Goal: Information Seeking & Learning: Learn about a topic

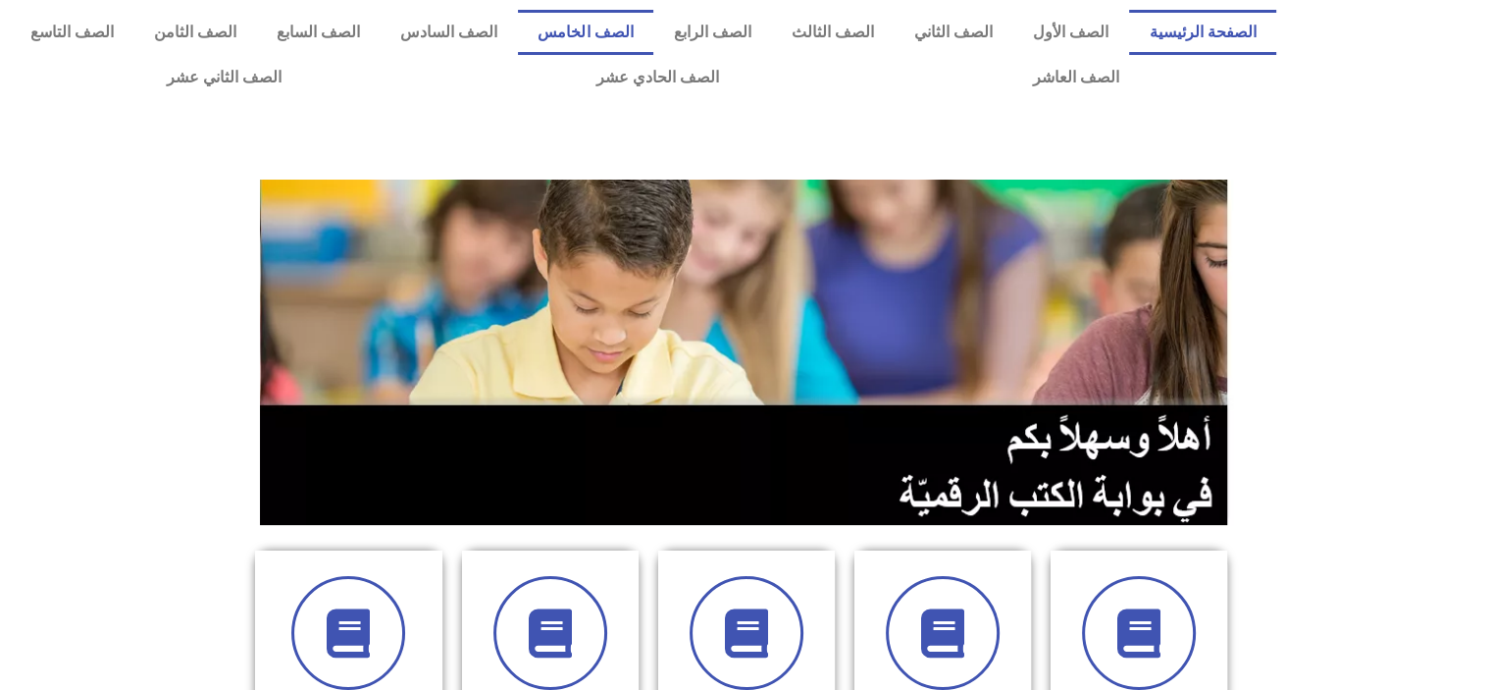
click at [645, 33] on link "الصف الخامس" at bounding box center [585, 32] width 135 height 45
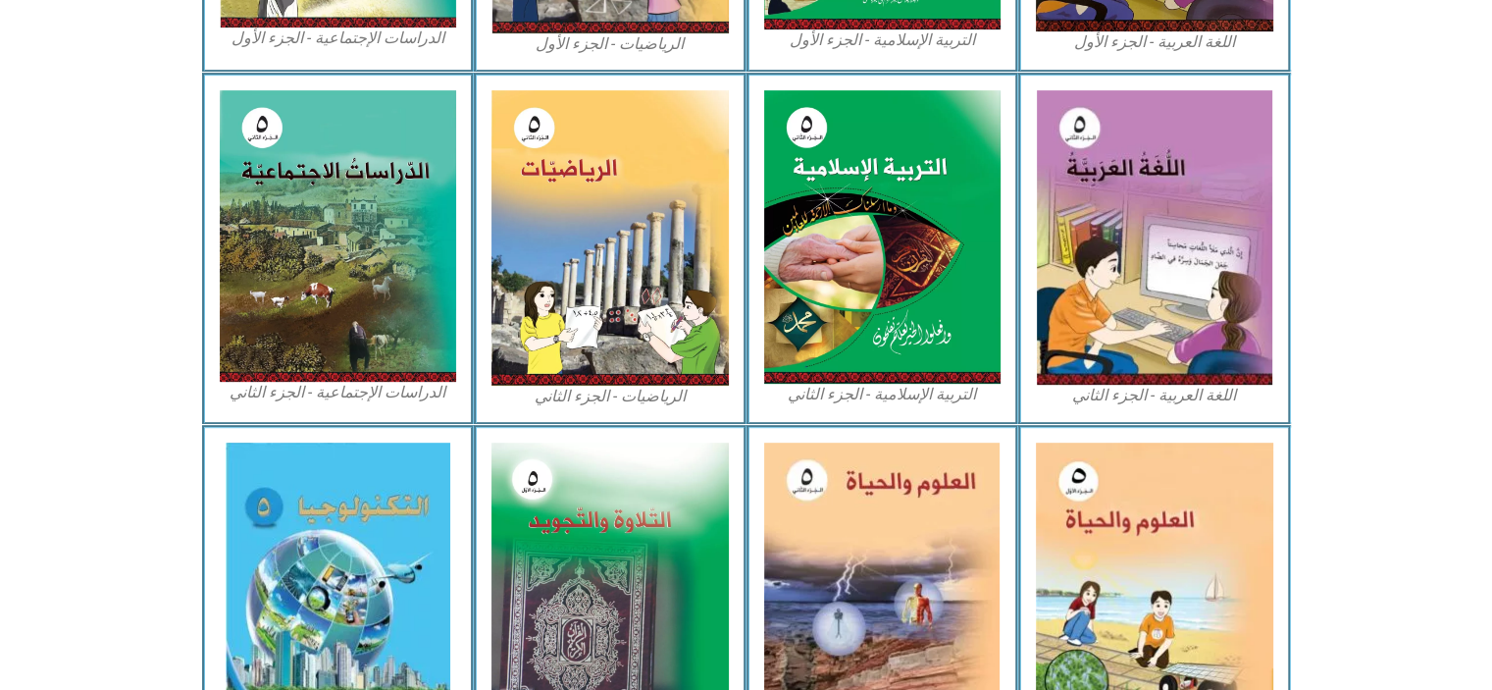
scroll to position [898, 0]
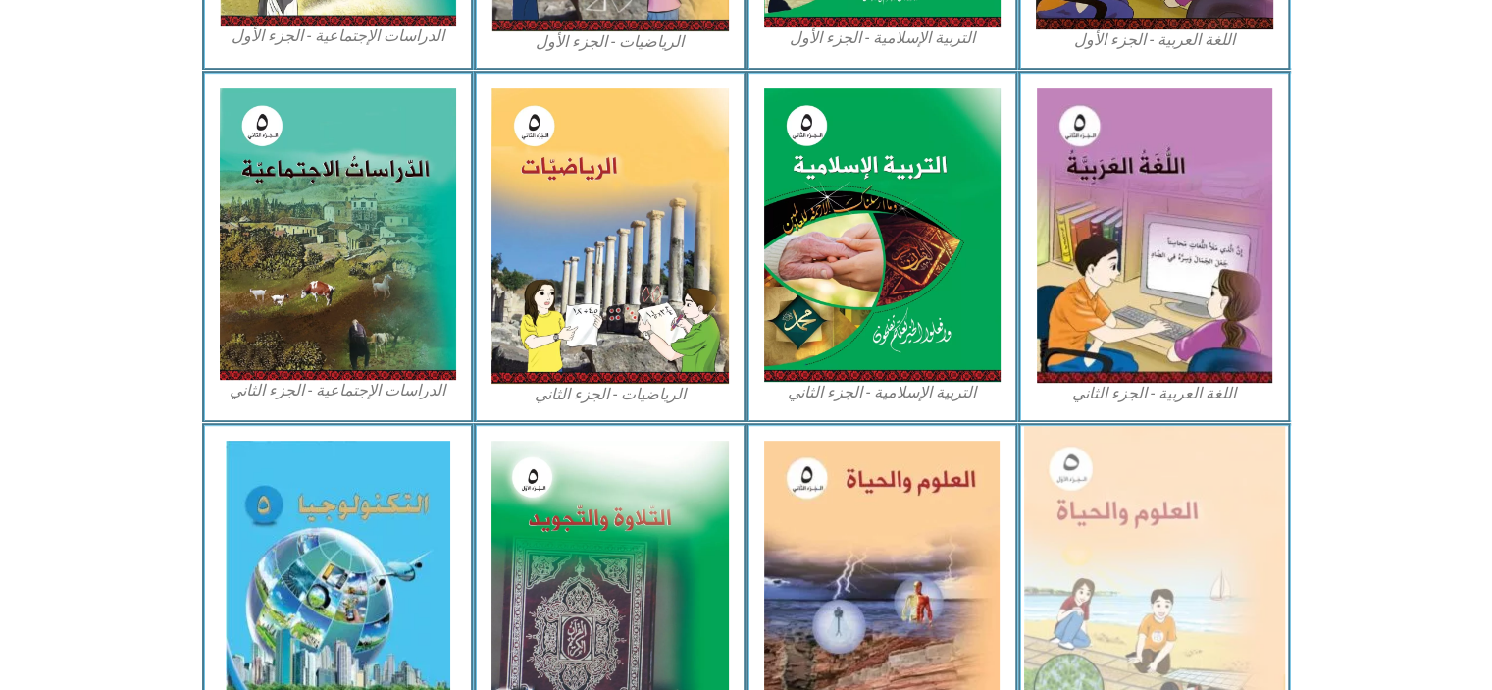
click at [1151, 587] on img at bounding box center [1154, 586] width 261 height 321
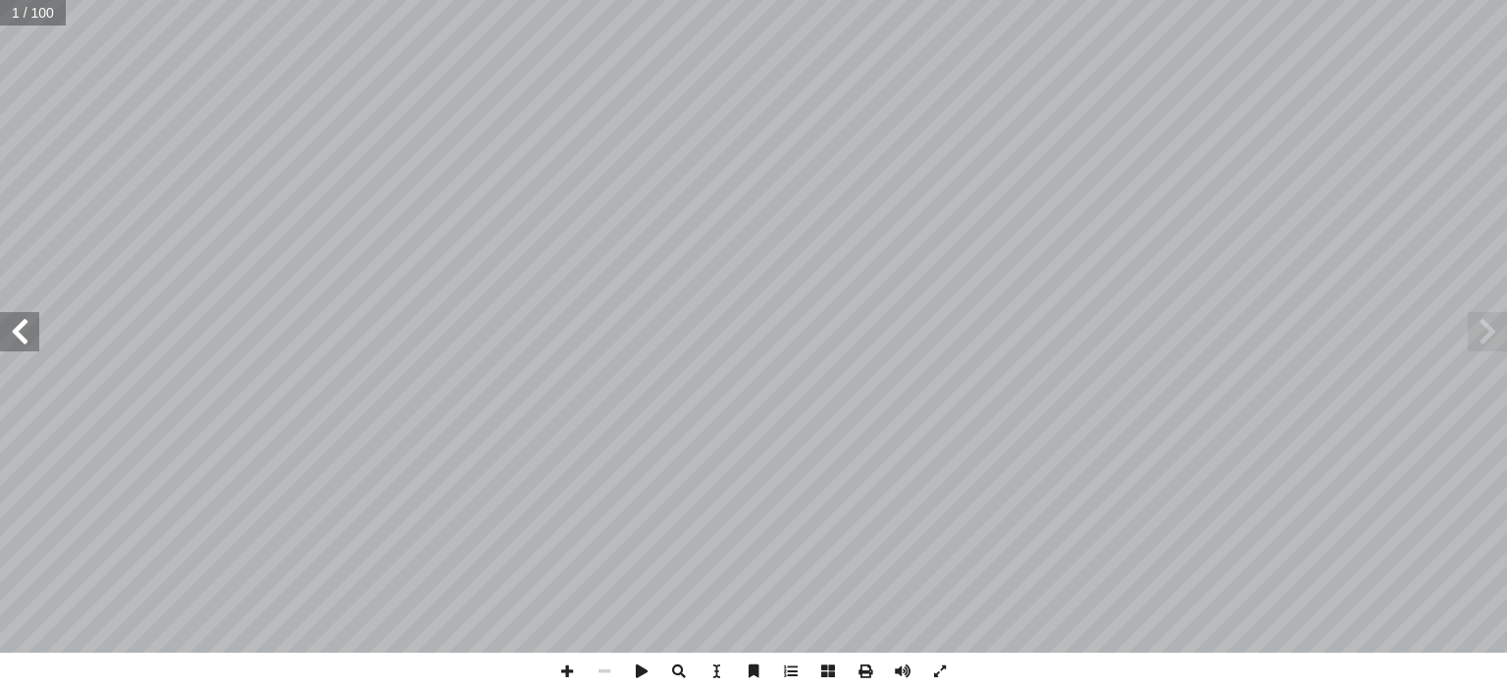
click at [22, 335] on span at bounding box center [19, 331] width 39 height 39
click at [16, 333] on span at bounding box center [19, 331] width 39 height 39
click at [16, 339] on span at bounding box center [19, 331] width 39 height 39
click at [20, 339] on span at bounding box center [19, 331] width 39 height 39
click at [26, 330] on span at bounding box center [19, 331] width 39 height 39
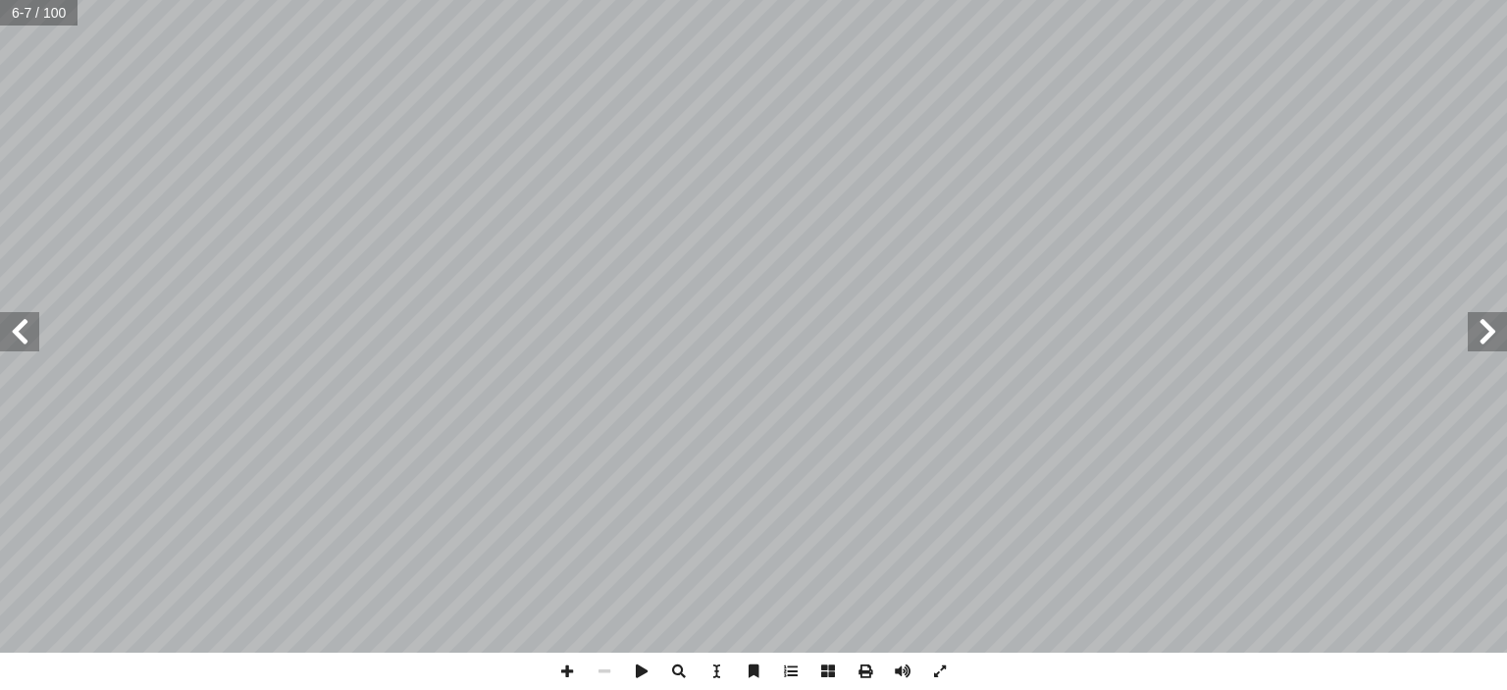
click at [26, 333] on span at bounding box center [19, 331] width 39 height 39
click at [35, 333] on span at bounding box center [19, 331] width 39 height 39
click at [16, 330] on span at bounding box center [19, 331] width 39 height 39
click at [9, 330] on span at bounding box center [19, 331] width 39 height 39
click at [23, 341] on span at bounding box center [19, 331] width 39 height 39
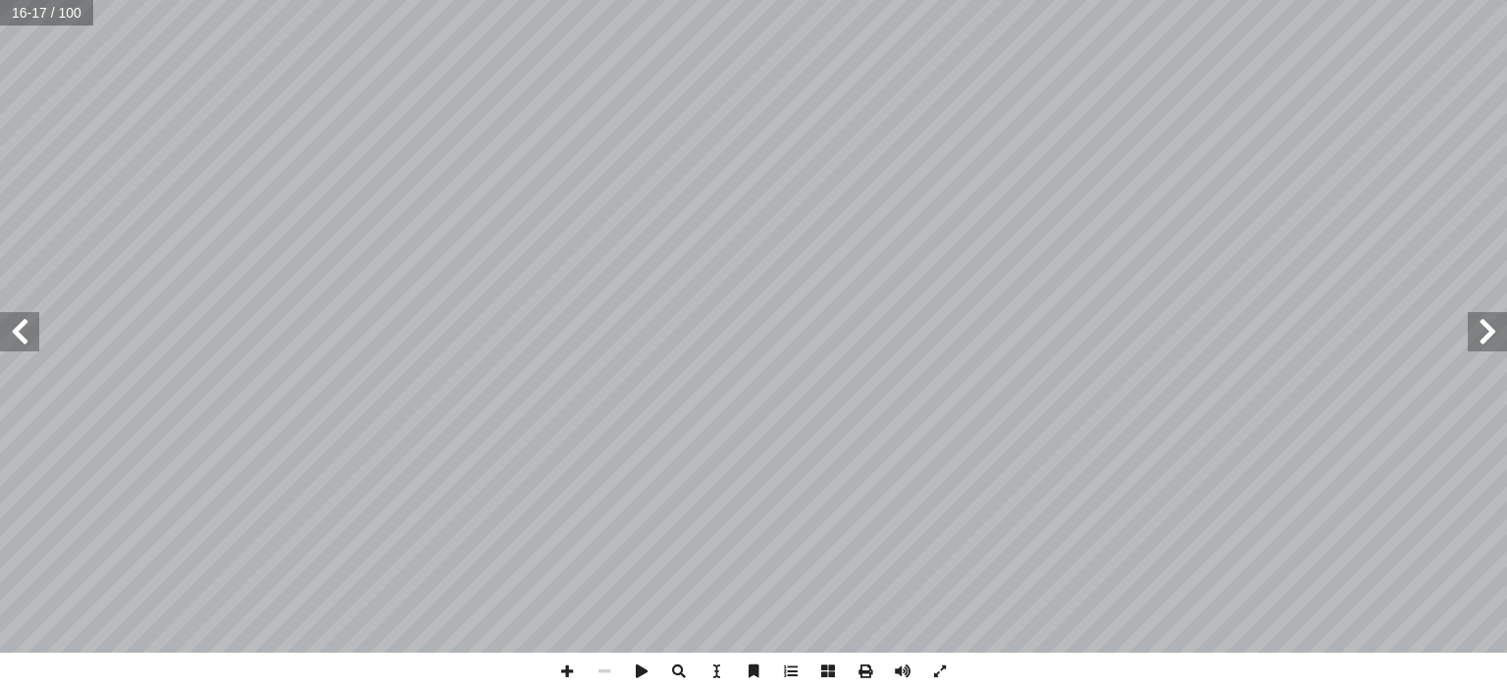
click at [26, 331] on span at bounding box center [19, 331] width 39 height 39
click at [26, 330] on span at bounding box center [19, 331] width 39 height 39
click at [26, 327] on span at bounding box center [19, 331] width 39 height 39
click at [22, 327] on span at bounding box center [19, 331] width 39 height 39
click at [20, 335] on span at bounding box center [19, 331] width 39 height 39
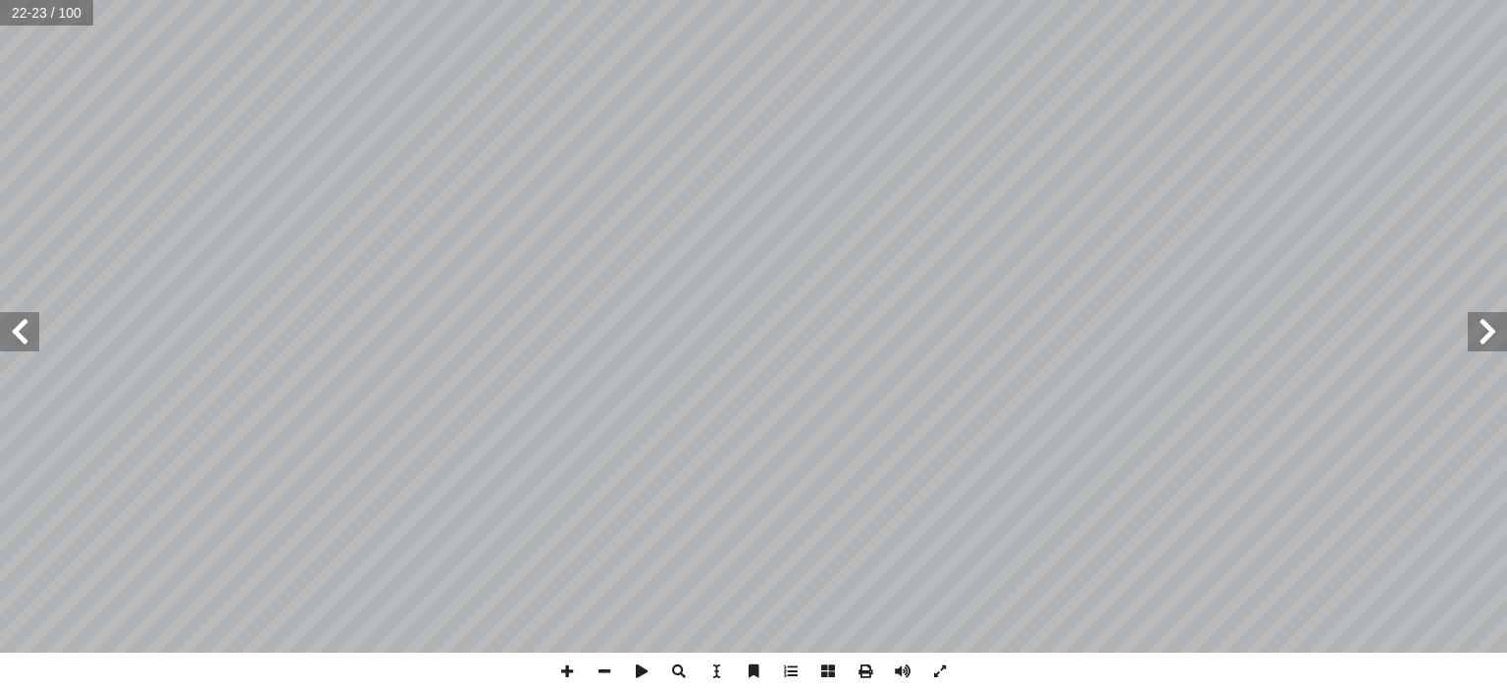
click at [19, 333] on span at bounding box center [19, 331] width 39 height 39
click at [15, 330] on span at bounding box center [19, 331] width 39 height 39
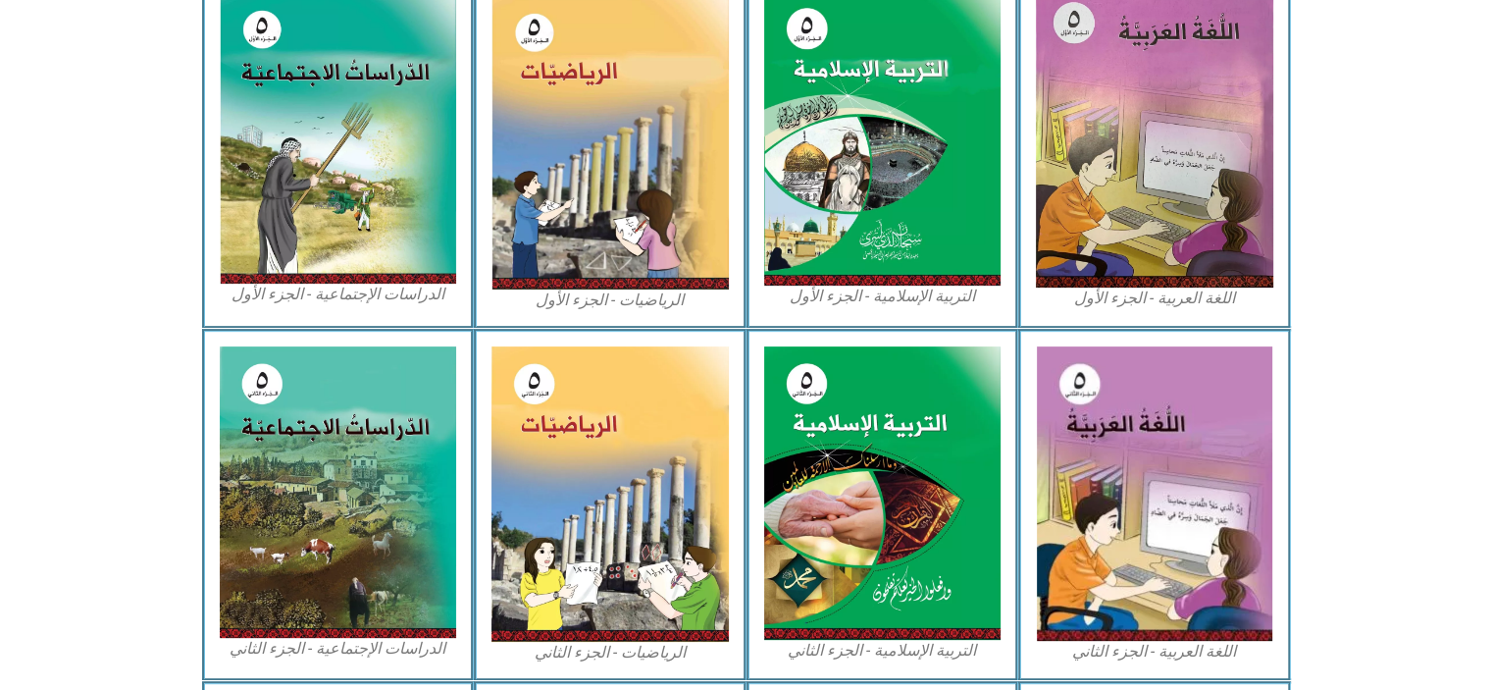
scroll to position [641, 0]
click at [665, 226] on img at bounding box center [609, 140] width 237 height 298
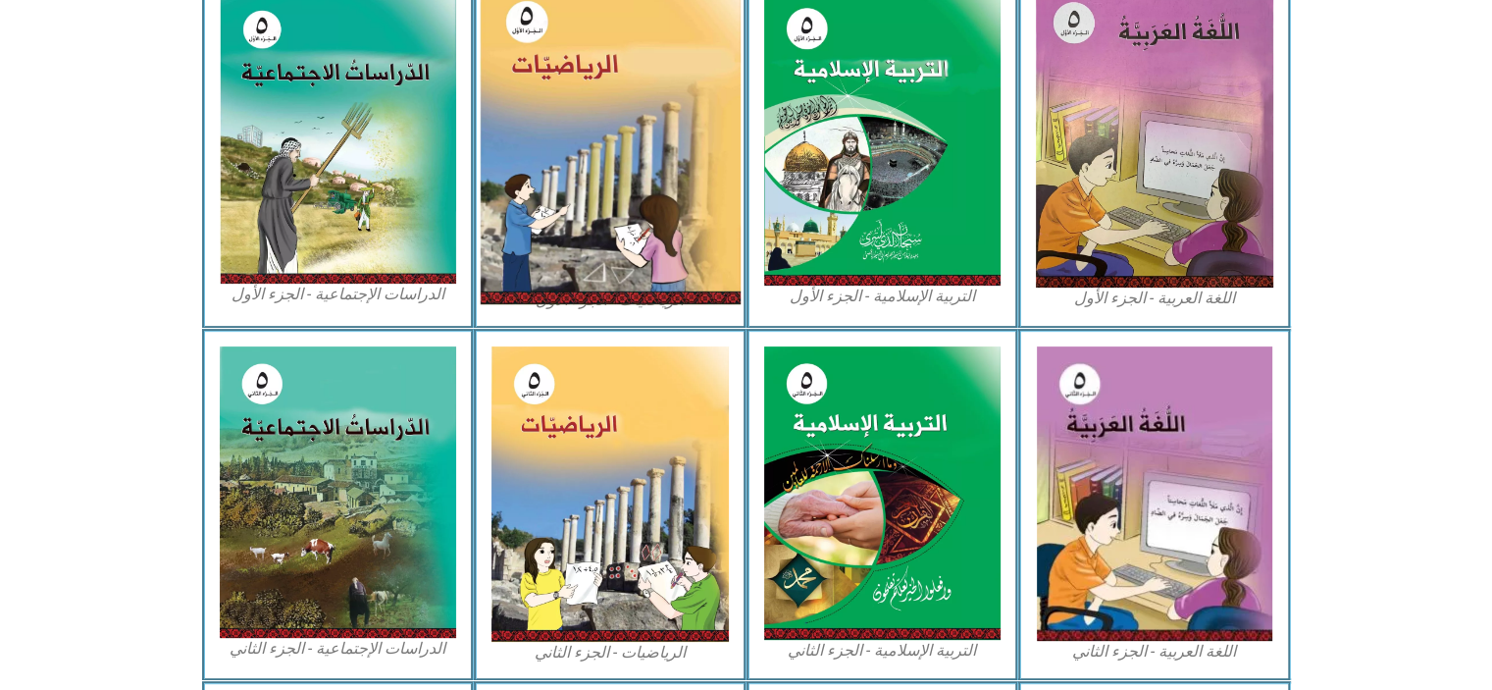
click at [607, 222] on img at bounding box center [610, 140] width 261 height 328
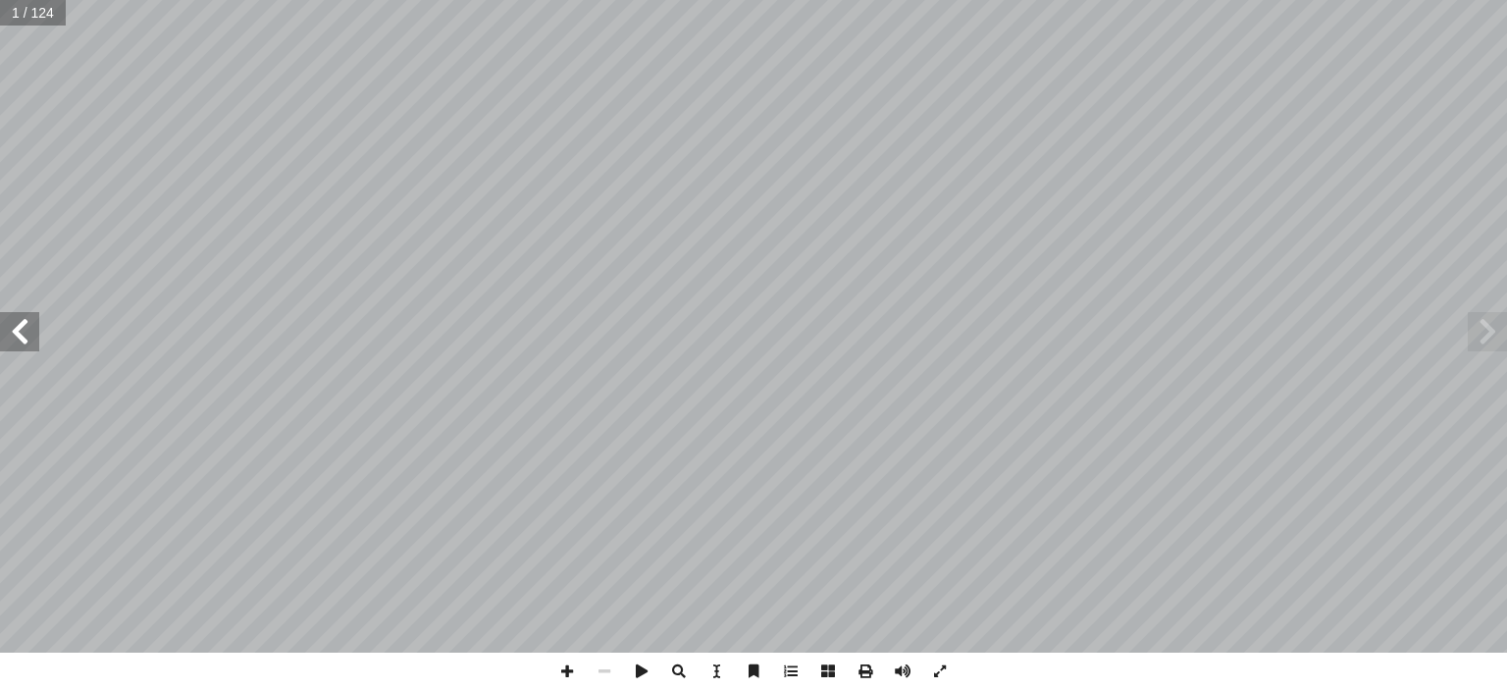
click at [36, 341] on span at bounding box center [19, 331] width 39 height 39
click at [35, 329] on span at bounding box center [19, 331] width 39 height 39
click at [26, 326] on span at bounding box center [19, 331] width 39 height 39
click at [20, 327] on span at bounding box center [19, 331] width 39 height 39
click at [13, 327] on span at bounding box center [19, 331] width 39 height 39
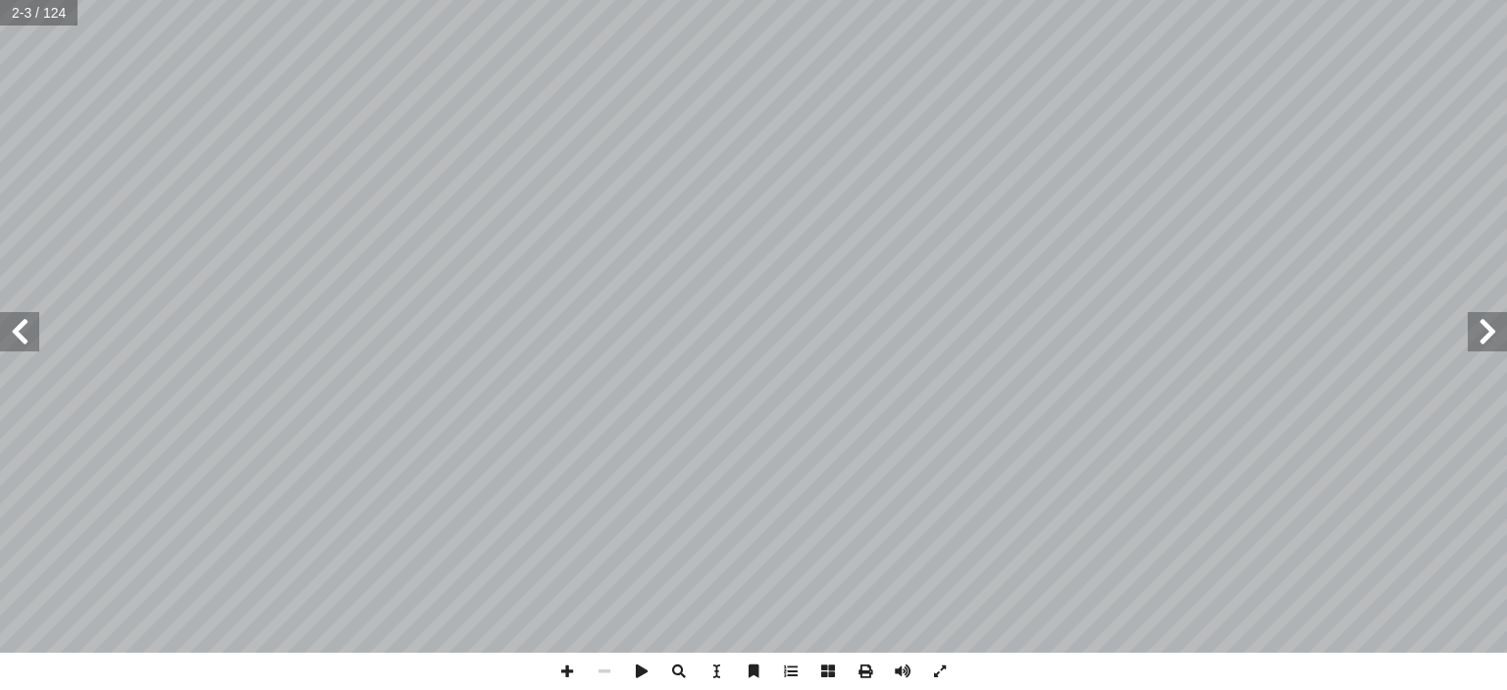
click at [26, 333] on span at bounding box center [19, 331] width 39 height 39
click at [29, 330] on span at bounding box center [19, 331] width 39 height 39
click at [25, 330] on span at bounding box center [19, 331] width 39 height 39
click at [22, 320] on span at bounding box center [19, 331] width 39 height 39
click at [20, 327] on span at bounding box center [19, 331] width 39 height 39
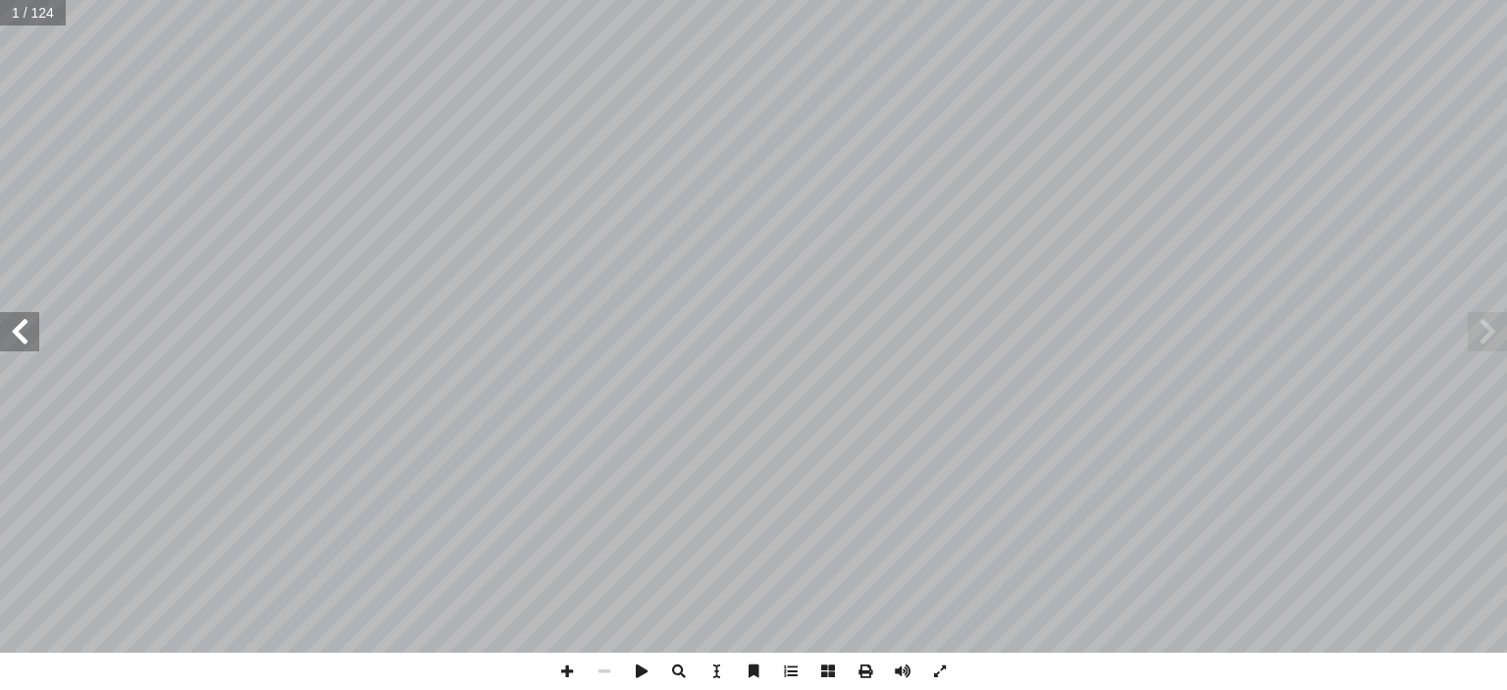
click at [13, 327] on span at bounding box center [19, 331] width 39 height 39
click at [26, 333] on span at bounding box center [19, 331] width 39 height 39
click at [12, 335] on span at bounding box center [19, 331] width 39 height 39
click at [23, 335] on span at bounding box center [19, 331] width 39 height 39
click at [25, 333] on span at bounding box center [19, 331] width 39 height 39
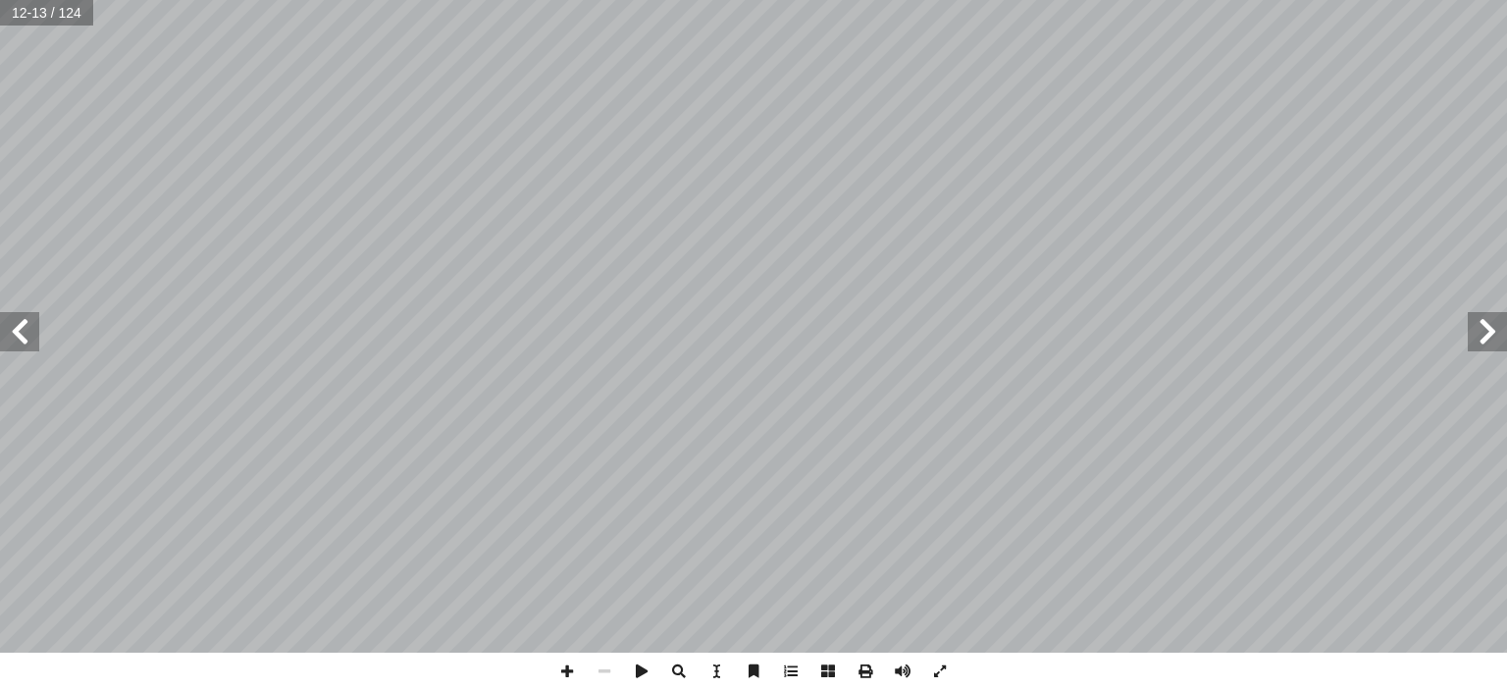
click at [22, 324] on span at bounding box center [19, 331] width 39 height 39
click at [26, 329] on span at bounding box center [19, 331] width 39 height 39
click at [34, 328] on span at bounding box center [19, 331] width 39 height 39
click at [20, 327] on span at bounding box center [19, 331] width 39 height 39
click at [20, 330] on span at bounding box center [19, 331] width 39 height 39
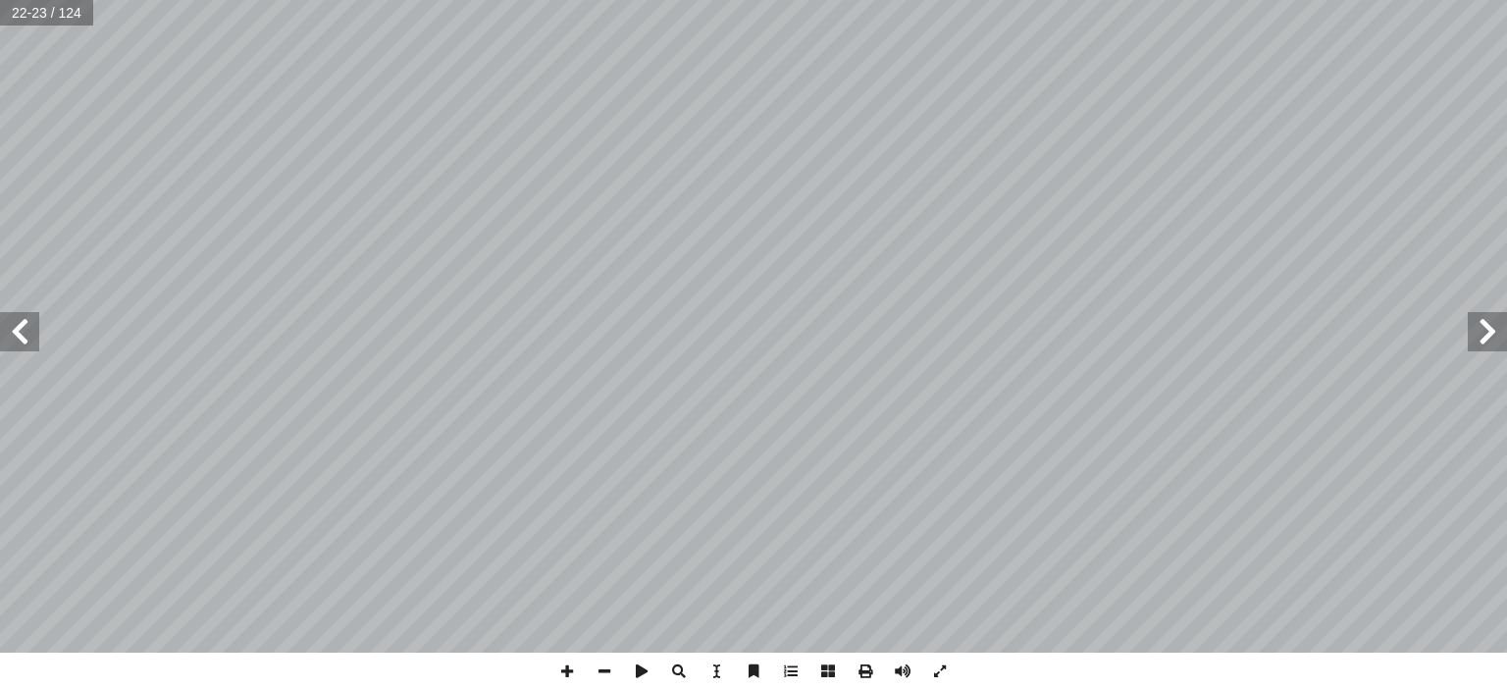
click at [1480, 338] on span at bounding box center [1486, 331] width 39 height 39
click at [22, 327] on span at bounding box center [19, 331] width 39 height 39
click at [25, 326] on span at bounding box center [19, 331] width 39 height 39
click at [1500, 329] on span at bounding box center [1486, 331] width 39 height 39
click at [1473, 337] on span at bounding box center [1486, 331] width 39 height 39
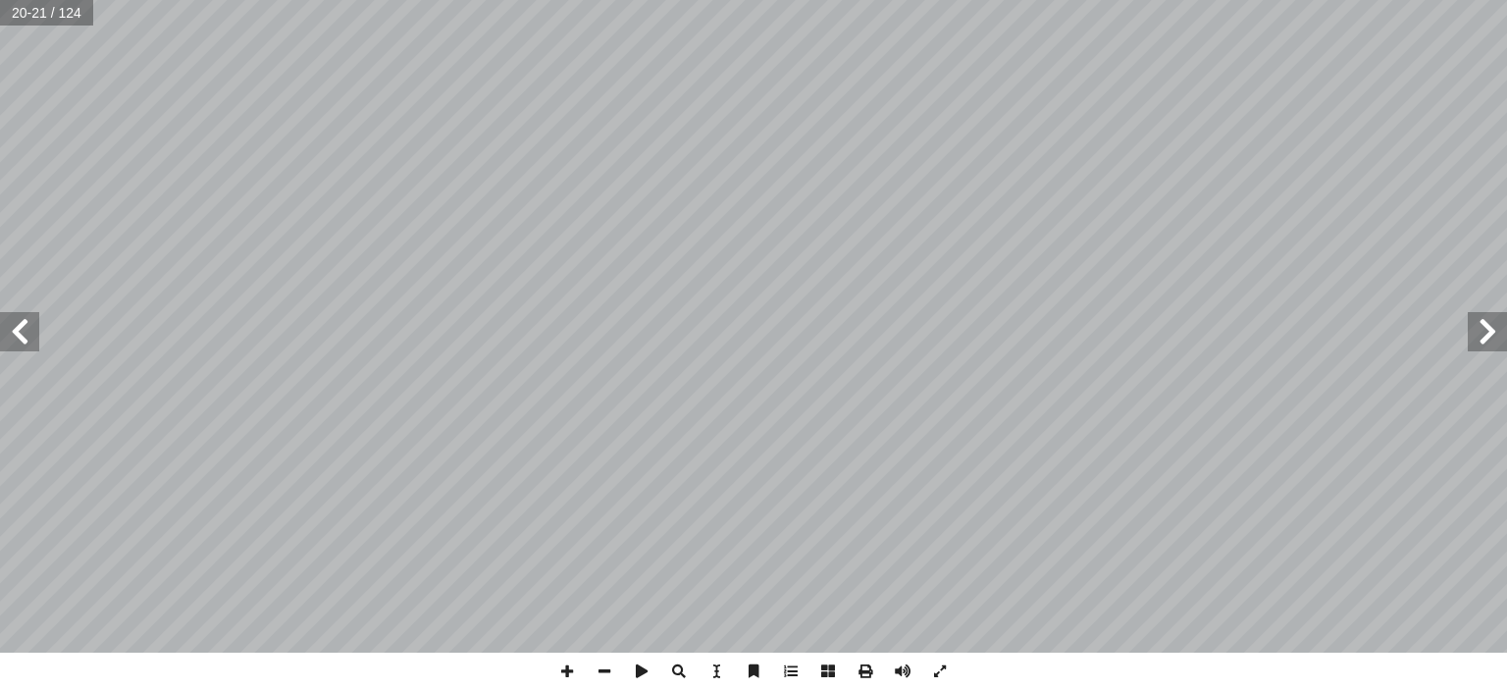
click at [20, 330] on span at bounding box center [19, 331] width 39 height 39
click at [1467, 333] on span at bounding box center [1486, 331] width 39 height 39
click at [22, 327] on span at bounding box center [19, 331] width 39 height 39
